Goal: Task Accomplishment & Management: Use online tool/utility

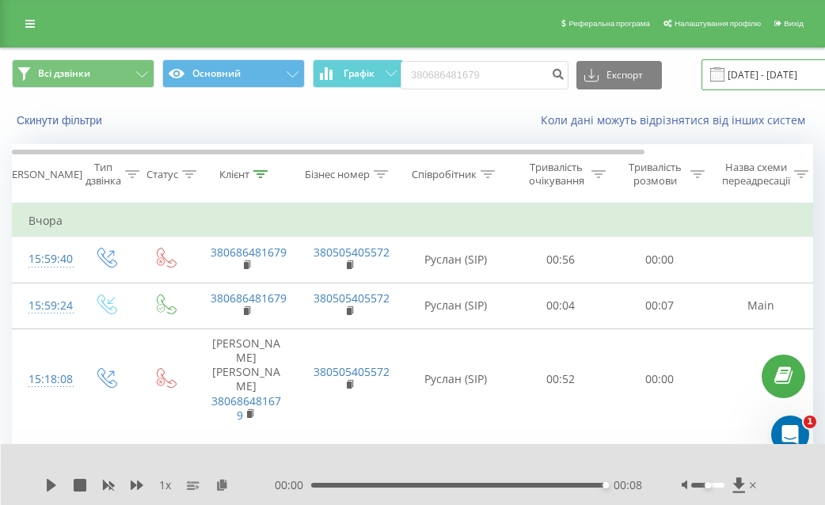
click at [708, 81] on input "[DATE] - [DATE]" at bounding box center [798, 74] width 192 height 31
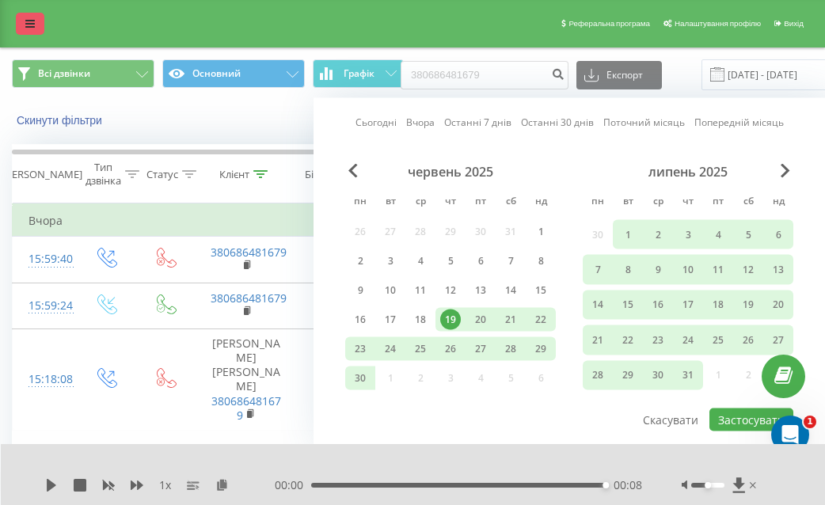
click at [33, 31] on link at bounding box center [30, 24] width 29 height 22
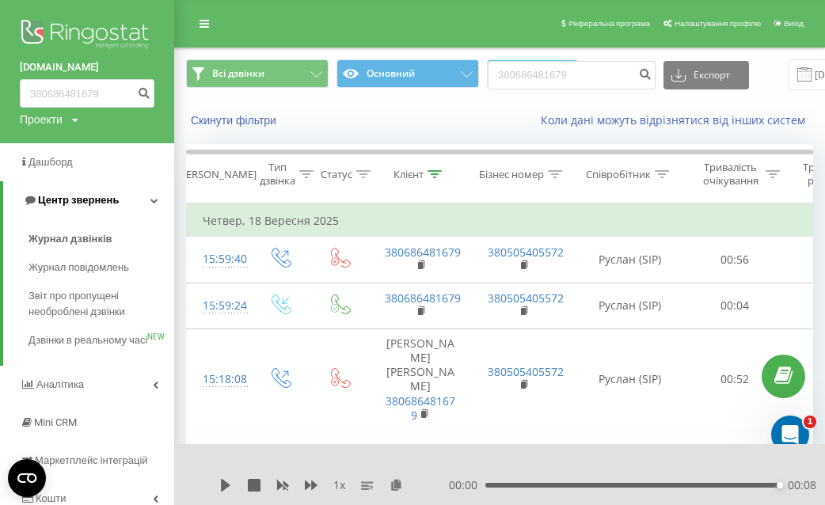
click at [62, 201] on span "Центр звернень" at bounding box center [78, 200] width 81 height 12
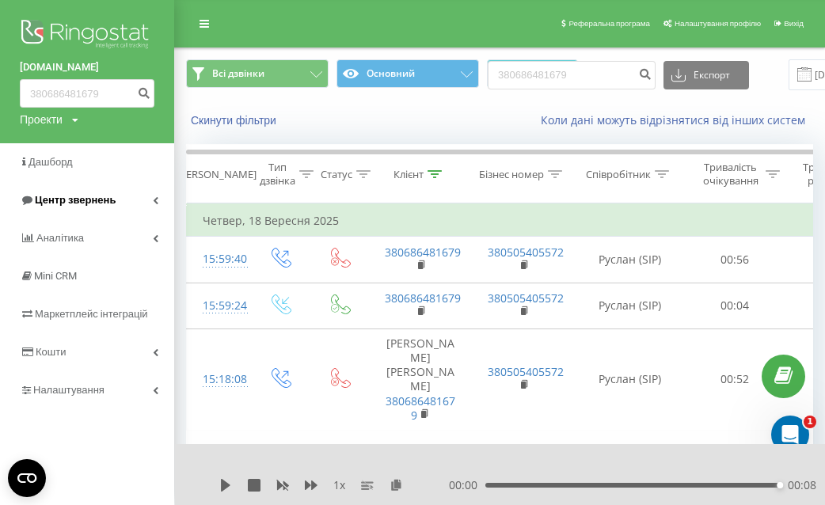
click at [62, 201] on span "Центр звернень" at bounding box center [75, 200] width 81 height 12
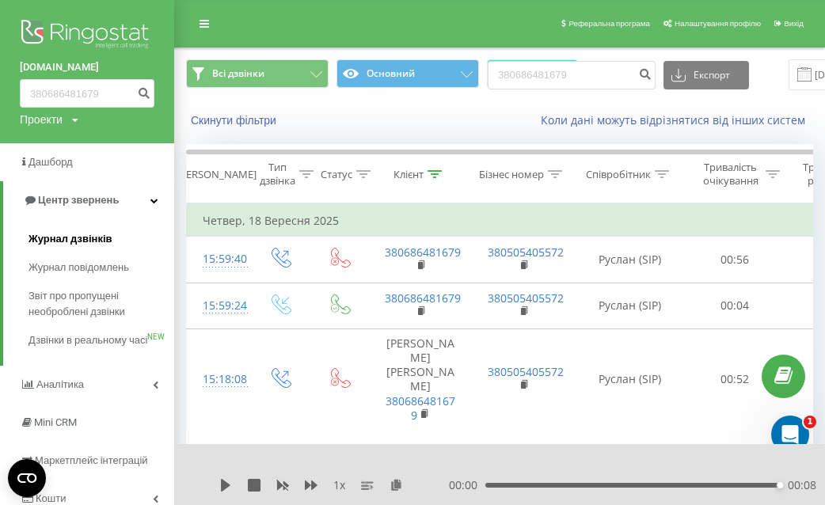
click at [59, 238] on span "Журнал дзвінків" at bounding box center [71, 239] width 84 height 16
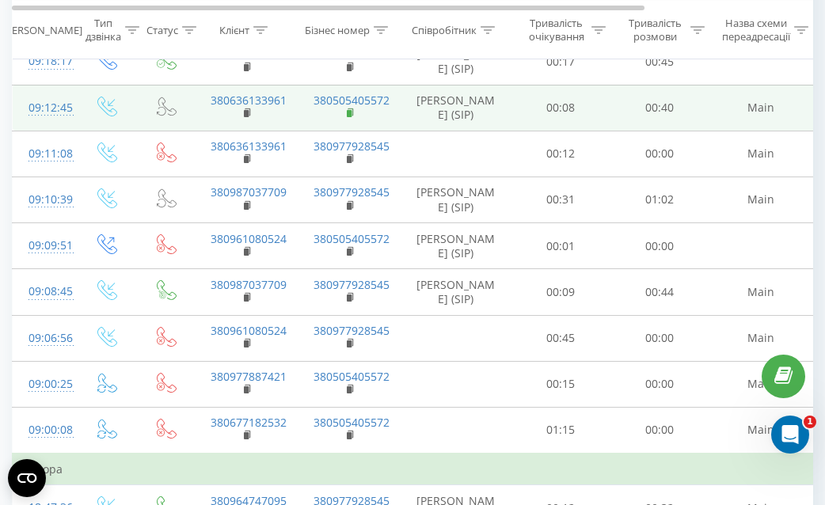
scroll to position [223, 0]
